Goal: Information Seeking & Learning: Learn about a topic

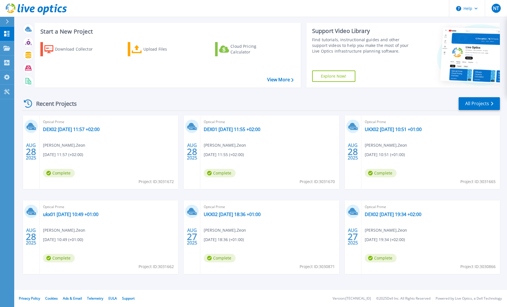
scroll to position [8, 0]
click at [67, 129] on link "DEX02 [DATE] 11:57 +02:00" at bounding box center [71, 130] width 57 height 6
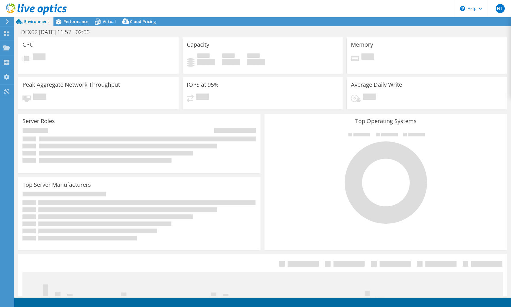
select select "USD"
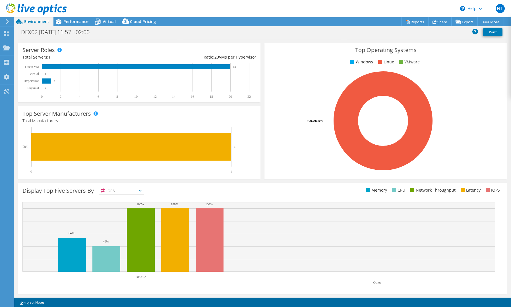
scroll to position [72, 0]
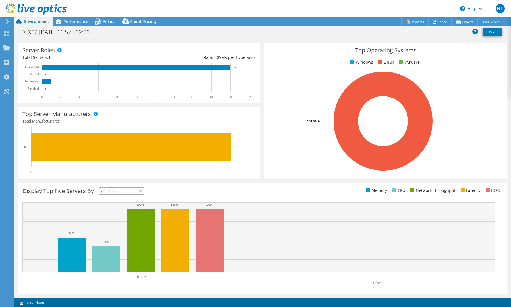
click at [132, 193] on span "IOPS" at bounding box center [121, 191] width 45 height 7
click at [111, 210] on li "Memory" at bounding box center [121, 206] width 45 height 8
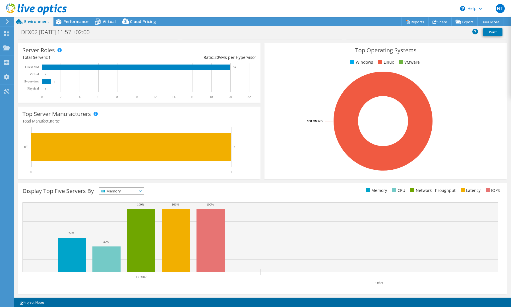
click at [126, 192] on span "Memory" at bounding box center [118, 191] width 38 height 7
click at [115, 220] on li "Network Throughput" at bounding box center [121, 222] width 45 height 8
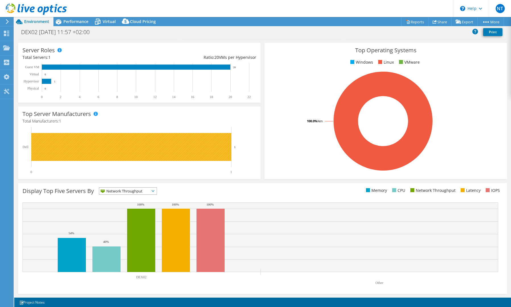
click at [92, 147] on rect at bounding box center [131, 147] width 200 height 28
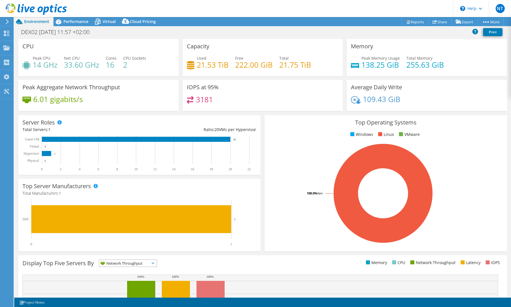
scroll to position [0, 0]
click at [72, 21] on span "Performance" at bounding box center [75, 21] width 25 height 5
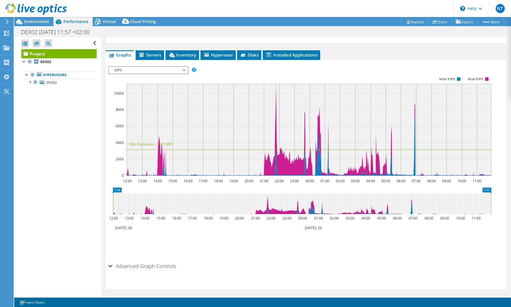
scroll to position [90, 0]
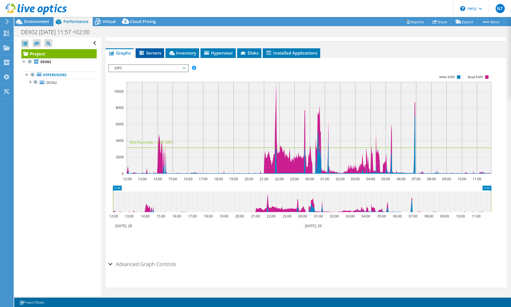
click at [151, 54] on span "Servers" at bounding box center [149, 53] width 23 height 6
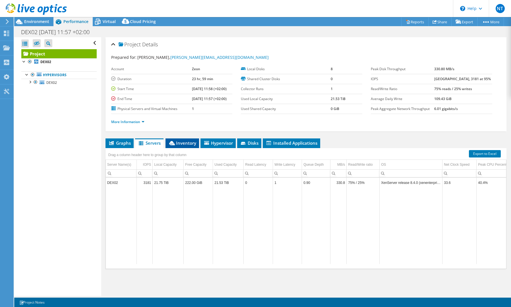
click at [185, 144] on span "Inventory" at bounding box center [182, 143] width 28 height 6
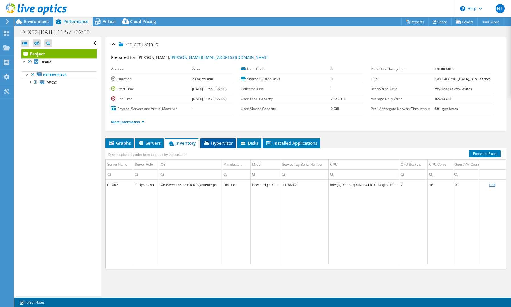
click at [220, 144] on span "Hypervisor" at bounding box center [218, 143] width 30 height 6
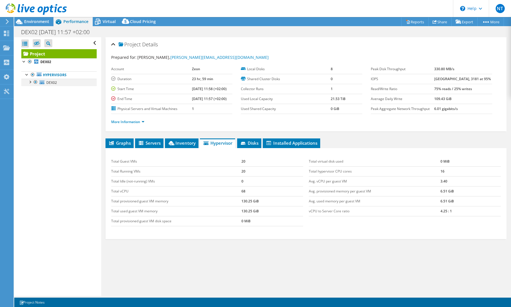
click at [30, 84] on div at bounding box center [30, 82] width 6 height 6
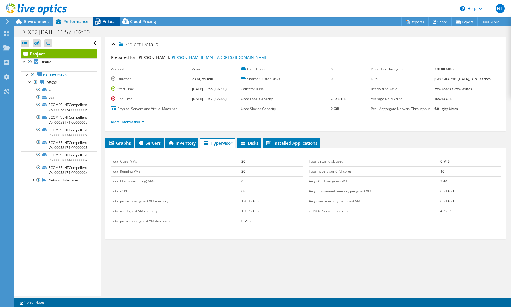
click at [106, 21] on span "Virtual" at bounding box center [109, 21] width 13 height 5
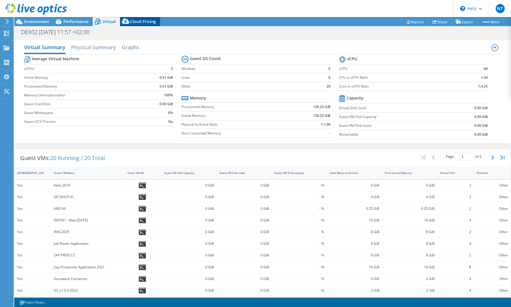
click at [133, 20] on span "Cloud Pricing" at bounding box center [143, 21] width 26 height 5
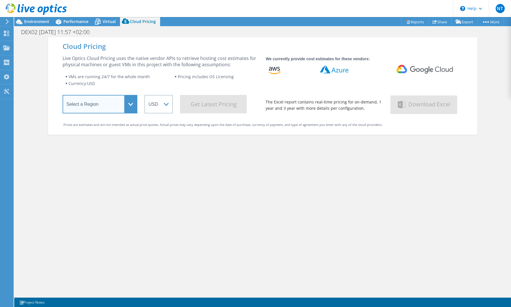
select select "EUFrankfurt"
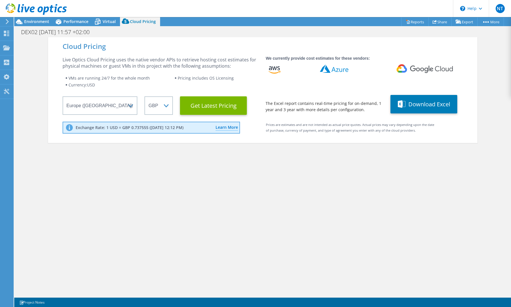
click at [327, 69] on icon at bounding box center [334, 68] width 28 height 9
click at [220, 108] on Latest "Get Latest Pricing" at bounding box center [213, 105] width 67 height 18
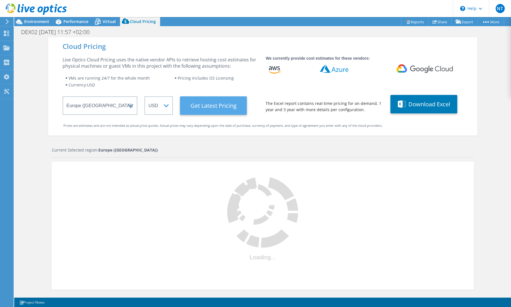
select select "GBP"
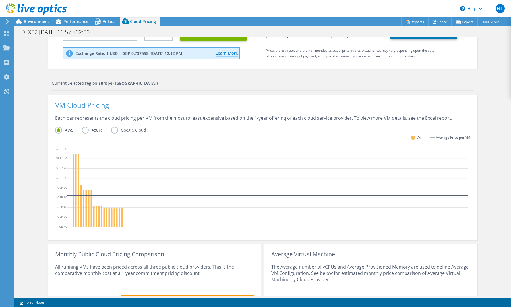
scroll to position [75, 0]
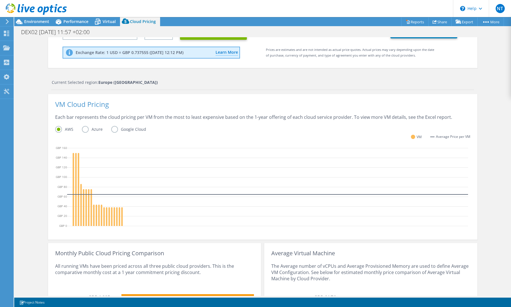
click at [85, 130] on label "Azure" at bounding box center [96, 129] width 29 height 7
click at [0, 0] on input "Azure" at bounding box center [0, 0] width 0 height 0
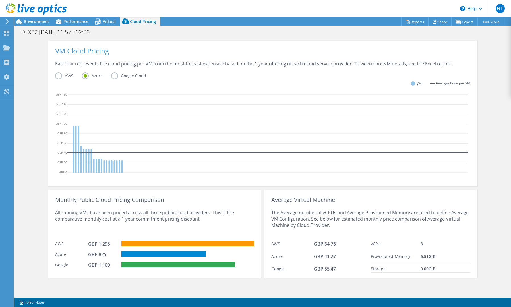
scroll to position [129, 0]
click at [8, 23] on icon at bounding box center [7, 21] width 4 height 5
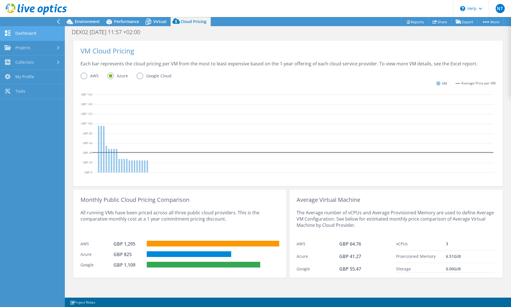
click at [21, 34] on link "Dashboard" at bounding box center [32, 33] width 65 height 15
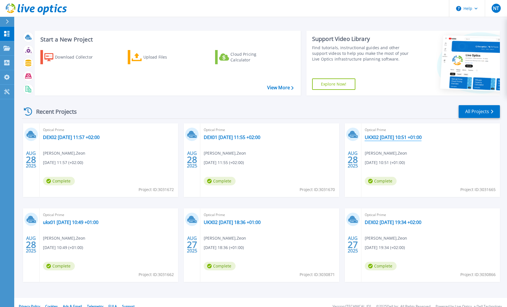
click at [382, 136] on link "UKX02 2025-08-28 10:51 +01:00" at bounding box center [393, 138] width 57 height 6
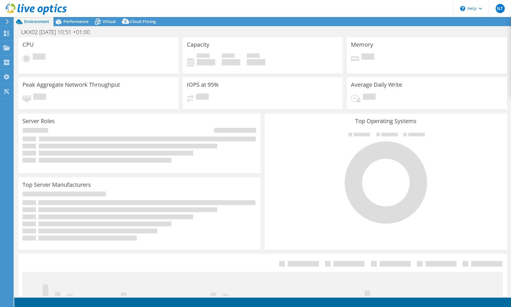
select select "USD"
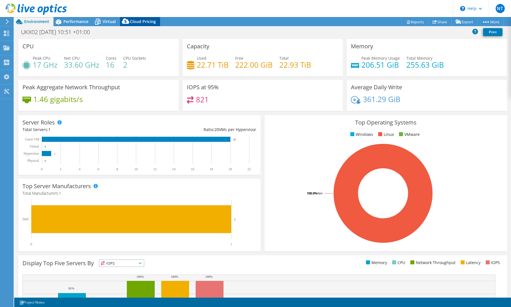
click at [143, 23] on span "Cloud Pricing" at bounding box center [143, 21] width 26 height 5
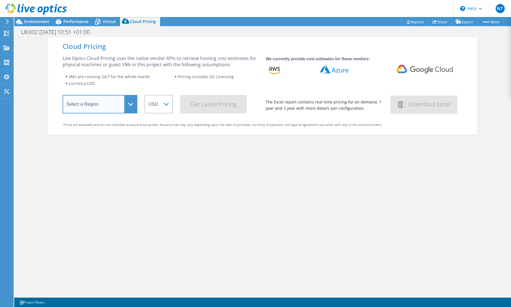
select select "EUFrankfurt"
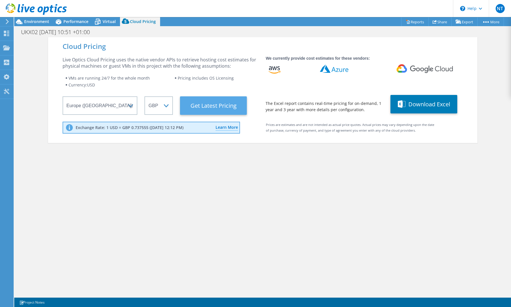
click at [220, 108] on Latest "Get Latest Pricing" at bounding box center [213, 105] width 67 height 18
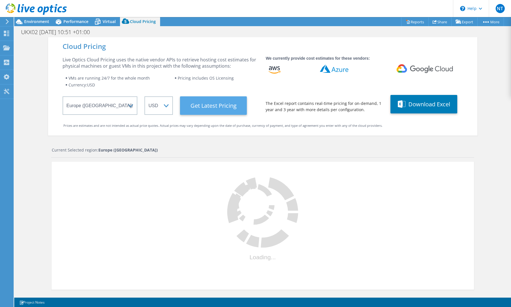
select select "GBP"
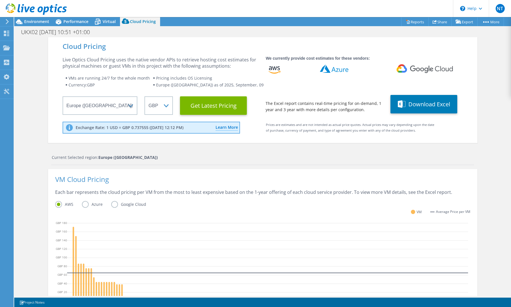
click at [89, 204] on label "Azure" at bounding box center [96, 204] width 29 height 7
click at [0, 0] on input "Azure" at bounding box center [0, 0] width 0 height 0
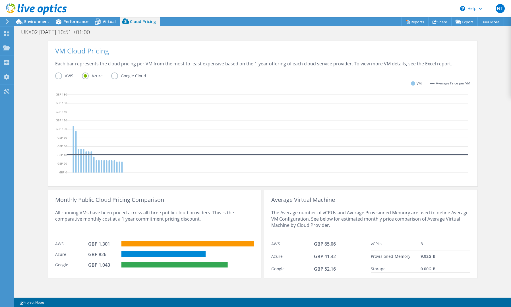
scroll to position [129, 0]
click at [26, 22] on span "Environment" at bounding box center [36, 21] width 25 height 5
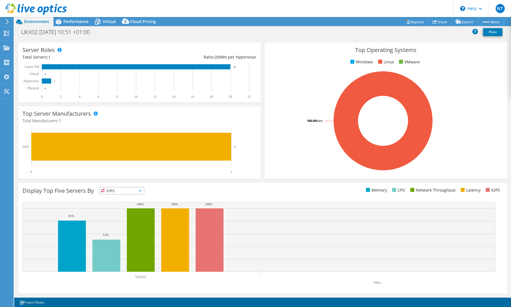
scroll to position [72, 0]
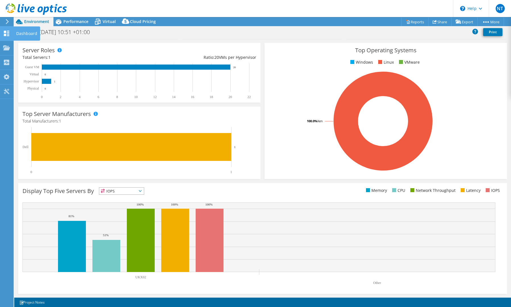
click at [7, 34] on use at bounding box center [6, 33] width 5 height 5
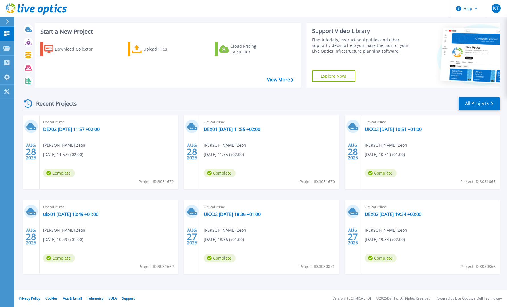
scroll to position [8, 0]
click at [227, 131] on link "DEX01 [DATE] 11:55 +02:00" at bounding box center [232, 130] width 57 height 6
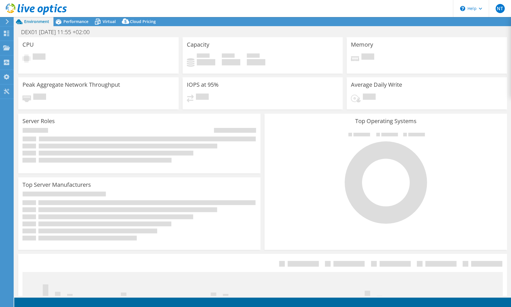
select select "USD"
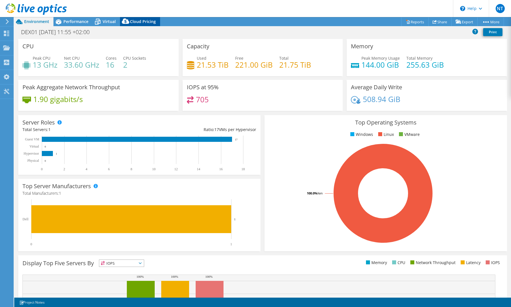
click at [138, 22] on span "Cloud Pricing" at bounding box center [143, 21] width 26 height 5
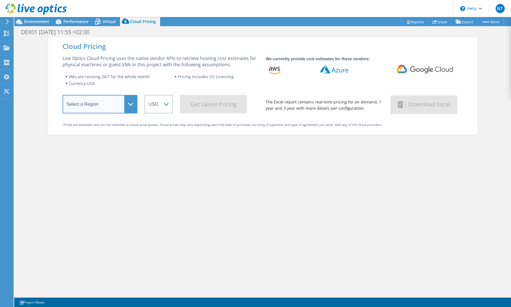
select select "EUFrankfurt"
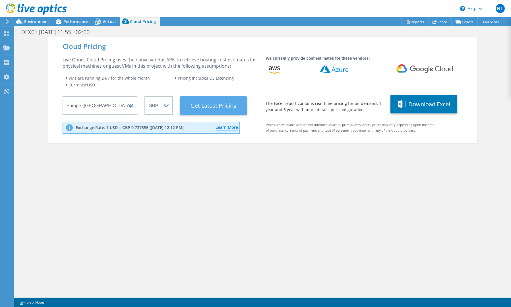
click at [210, 108] on Latest "Get Latest Pricing" at bounding box center [213, 105] width 67 height 18
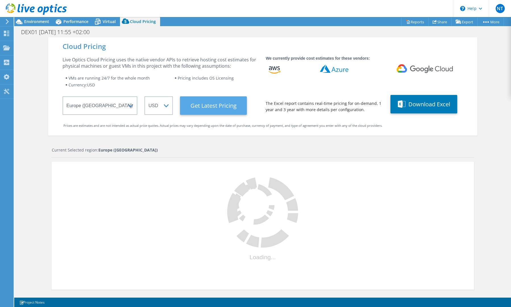
select select "GBP"
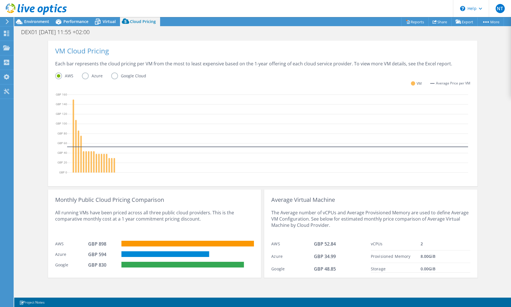
scroll to position [129, 0]
click at [85, 77] on label "Azure" at bounding box center [96, 76] width 29 height 7
click at [0, 0] on input "Azure" at bounding box center [0, 0] width 0 height 0
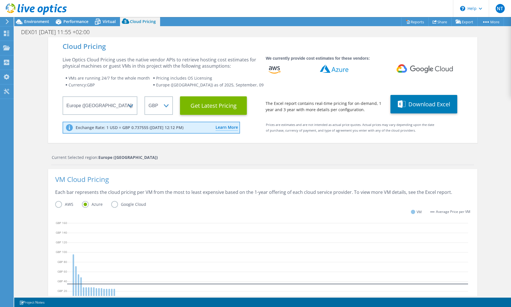
scroll to position [2, 0]
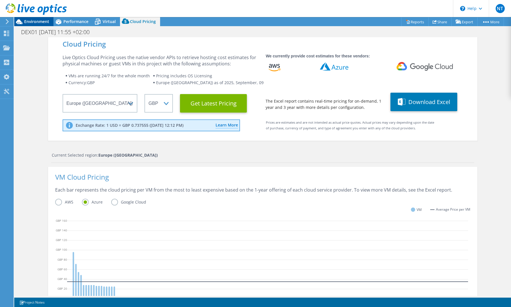
click at [34, 24] on span "Environment" at bounding box center [36, 21] width 25 height 5
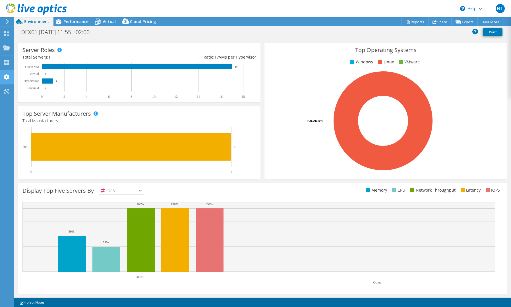
scroll to position [72, 0]
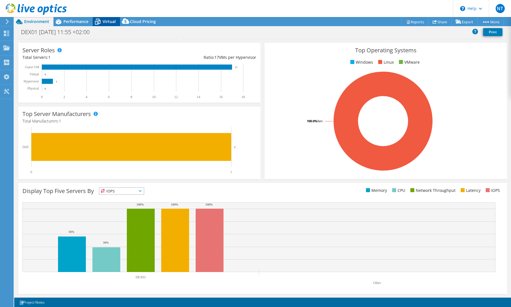
click at [108, 22] on span "Virtual" at bounding box center [109, 21] width 13 height 5
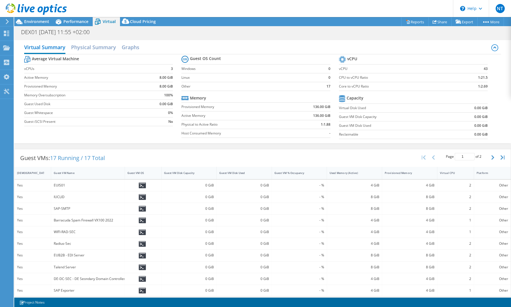
scroll to position [0, 0]
click at [92, 47] on h2 "Physical Summary" at bounding box center [93, 48] width 45 height 13
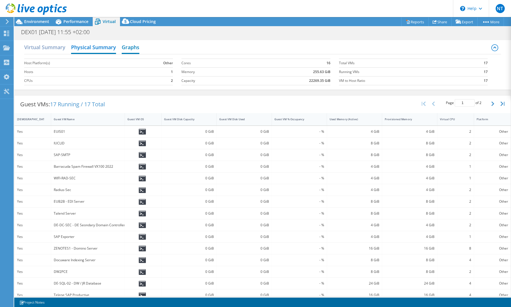
click at [125, 47] on h2 "Graphs" at bounding box center [131, 48] width 18 height 13
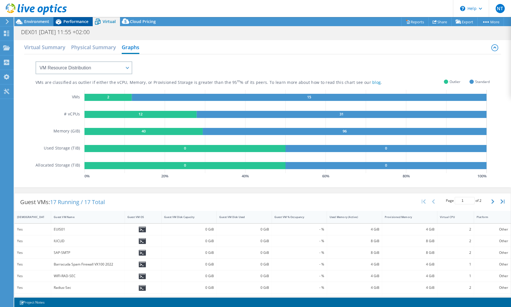
click at [75, 22] on span "Performance" at bounding box center [75, 21] width 25 height 5
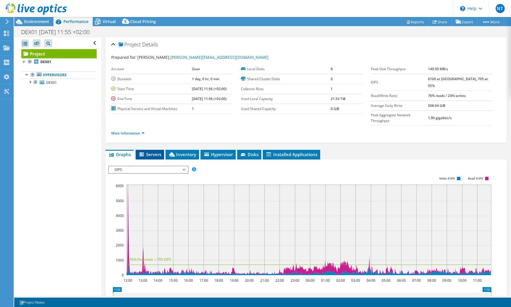
click at [152, 152] on span "Servers" at bounding box center [149, 155] width 23 height 6
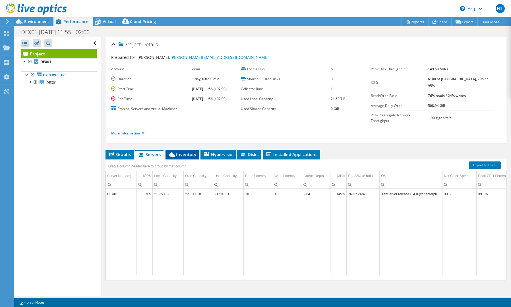
click at [184, 152] on span "Inventory" at bounding box center [182, 155] width 28 height 6
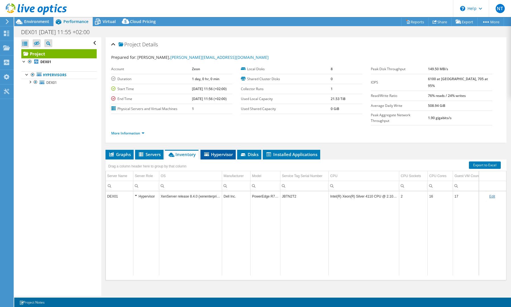
click at [213, 152] on span "Hypervisor" at bounding box center [218, 155] width 30 height 6
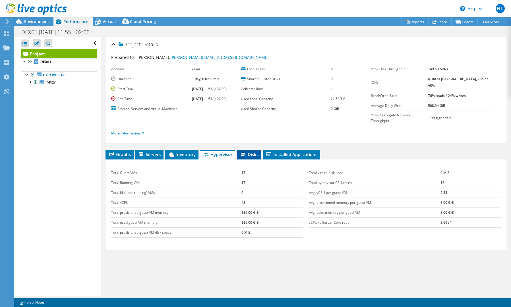
click at [257, 152] on span "Disks" at bounding box center [249, 155] width 18 height 6
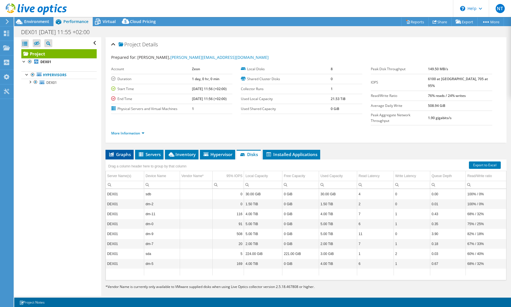
click at [113, 152] on icon at bounding box center [111, 154] width 5 height 4
